Goal: Check status: Check status

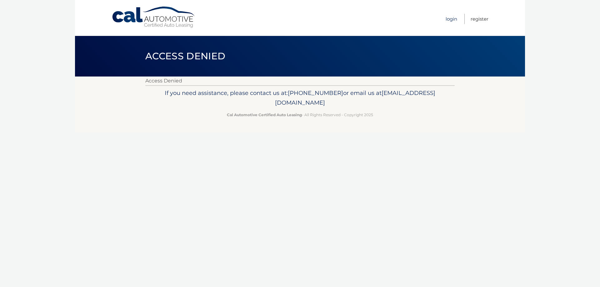
click at [452, 15] on link "Login" at bounding box center [452, 19] width 12 height 10
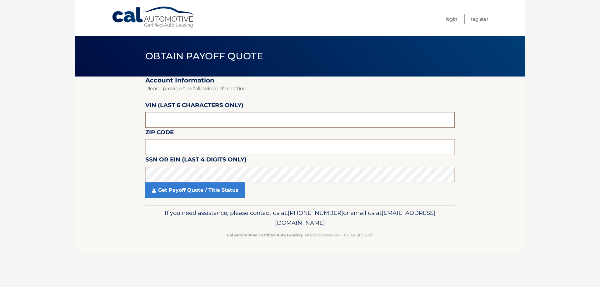
click at [204, 119] on input "text" at bounding box center [299, 120] width 309 height 16
type input "590990"
click at [227, 144] on input "text" at bounding box center [299, 147] width 309 height 16
type input "07054"
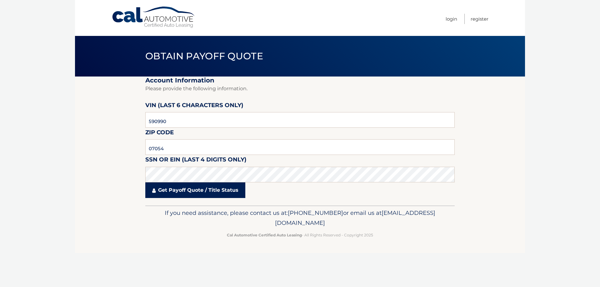
click at [202, 197] on link "Get Payoff Quote / Title Status" at bounding box center [195, 190] width 100 height 16
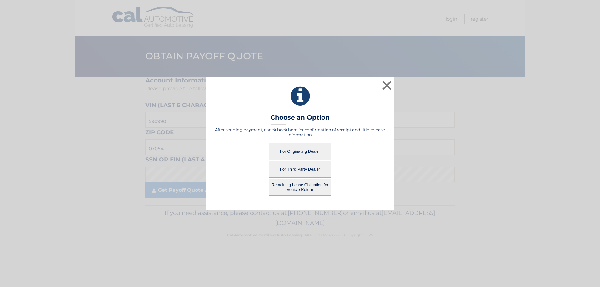
click at [303, 169] on button "For Third Party Dealer" at bounding box center [300, 169] width 62 height 17
click at [302, 167] on button "For Third Party Dealer" at bounding box center [300, 169] width 62 height 17
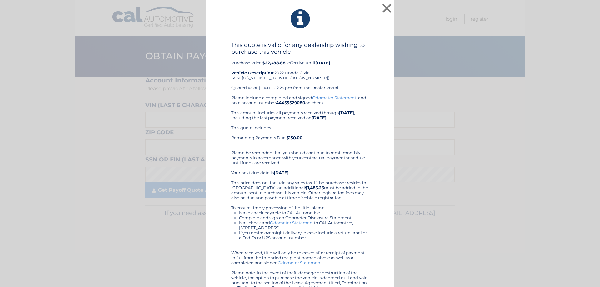
scroll to position [11, 0]
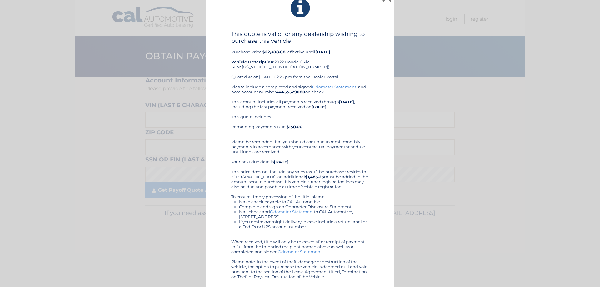
click at [292, 211] on link "Odometer Statement" at bounding box center [292, 211] width 44 height 5
drag, startPoint x: 314, startPoint y: 148, endPoint x: 313, endPoint y: 145, distance: 3.3
click at [296, 250] on link "Odometer Statement" at bounding box center [300, 251] width 44 height 5
